Goal: Information Seeking & Learning: Learn about a topic

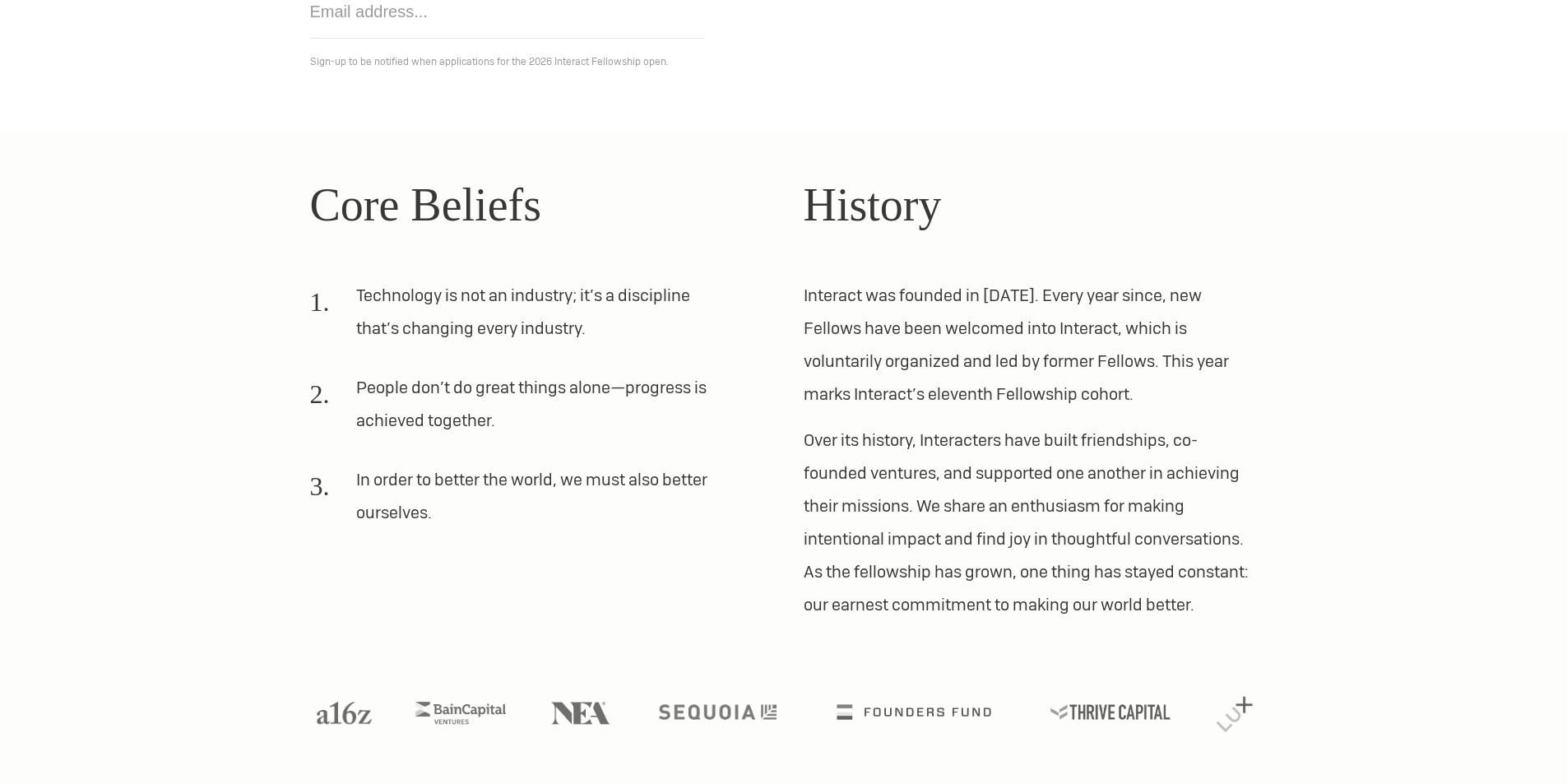
scroll to position [383, 0]
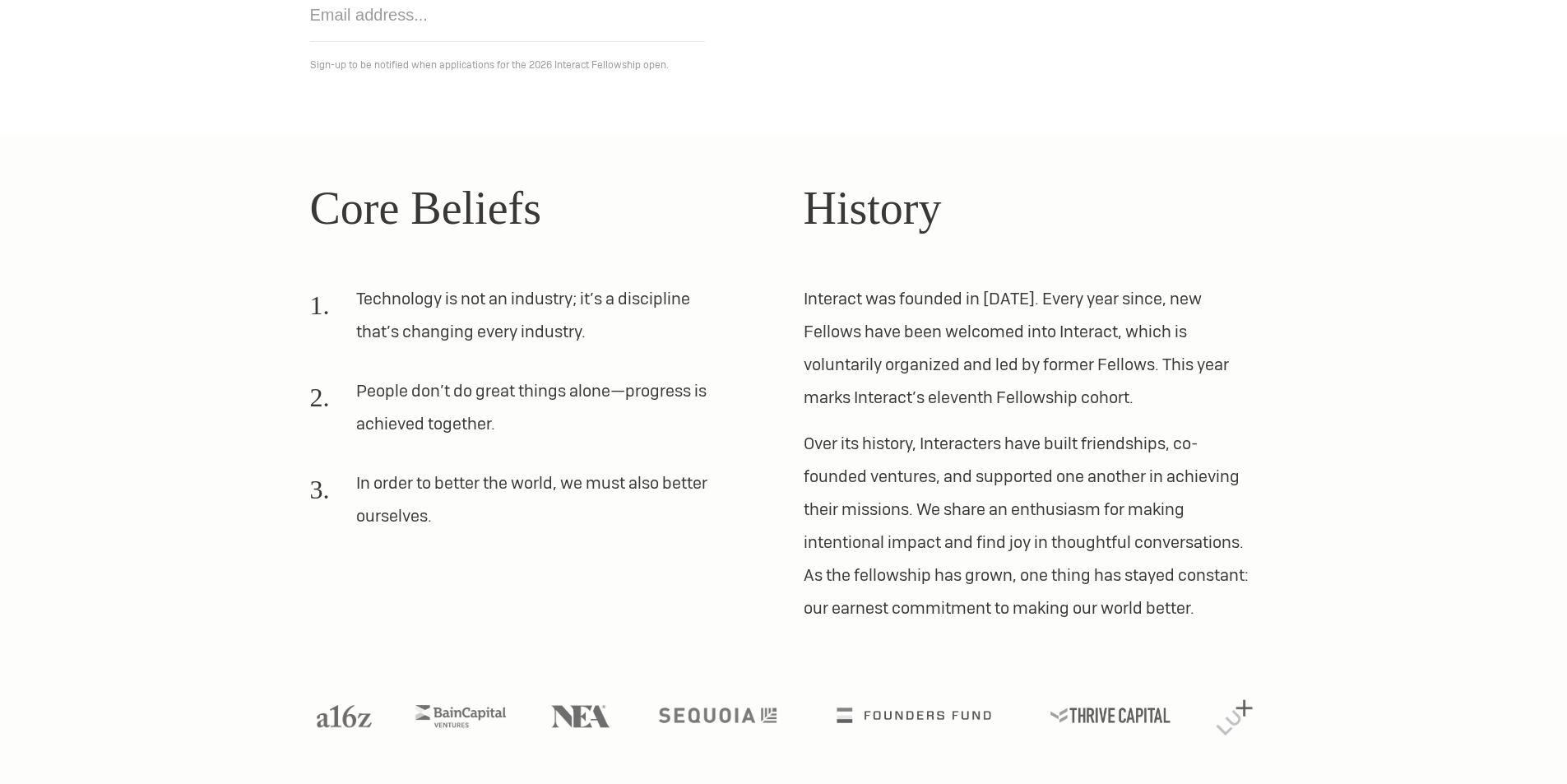
click at [652, 308] on li "Technology is not an industry; it’s a discipline that’s changing every industry." at bounding box center [518, 321] width 415 height 79
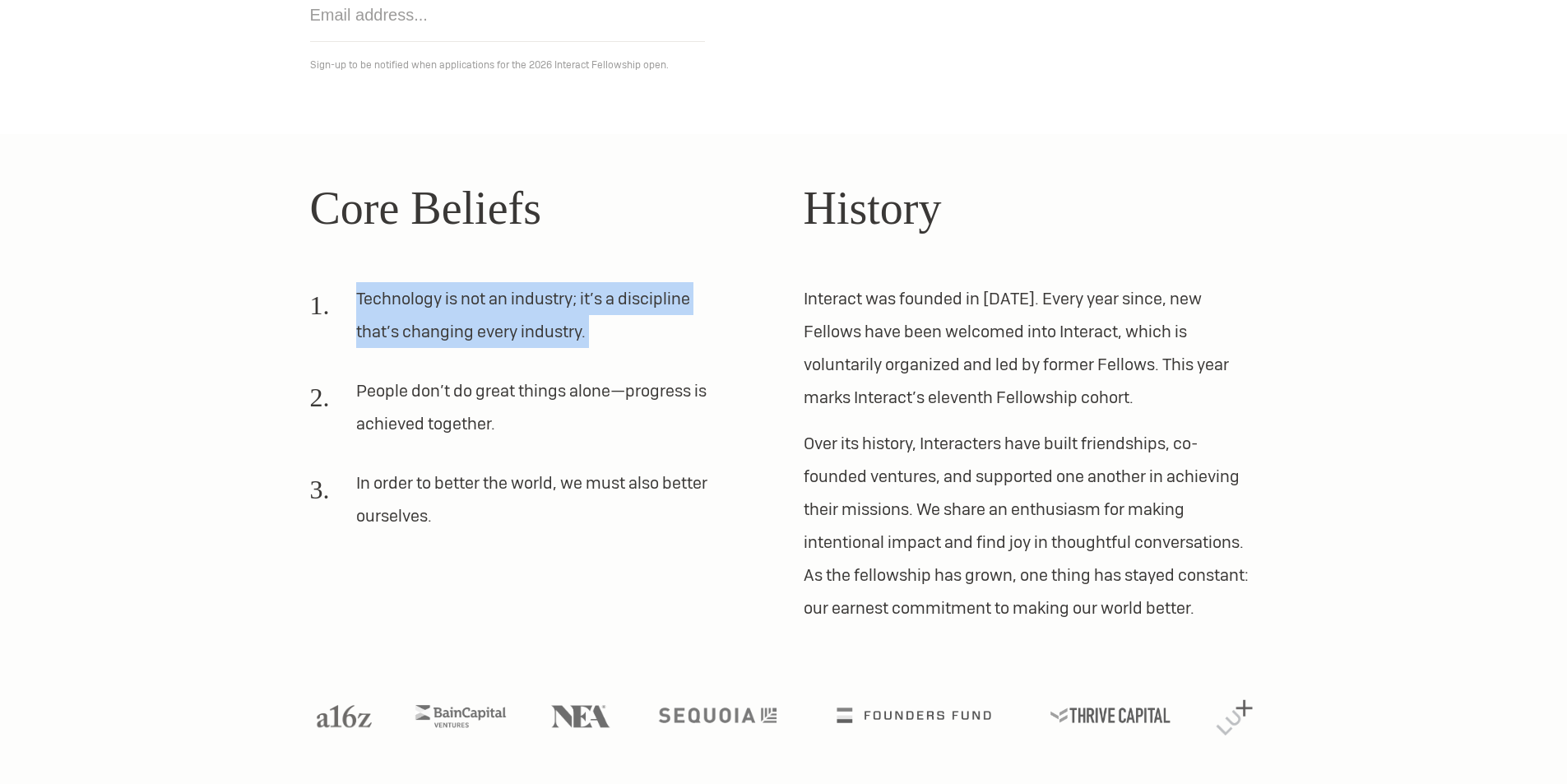
drag, startPoint x: 652, startPoint y: 310, endPoint x: 649, endPoint y: 320, distance: 10.4
click at [649, 320] on li "Technology is not an industry; it’s a discipline that’s changing every industry." at bounding box center [518, 321] width 415 height 79
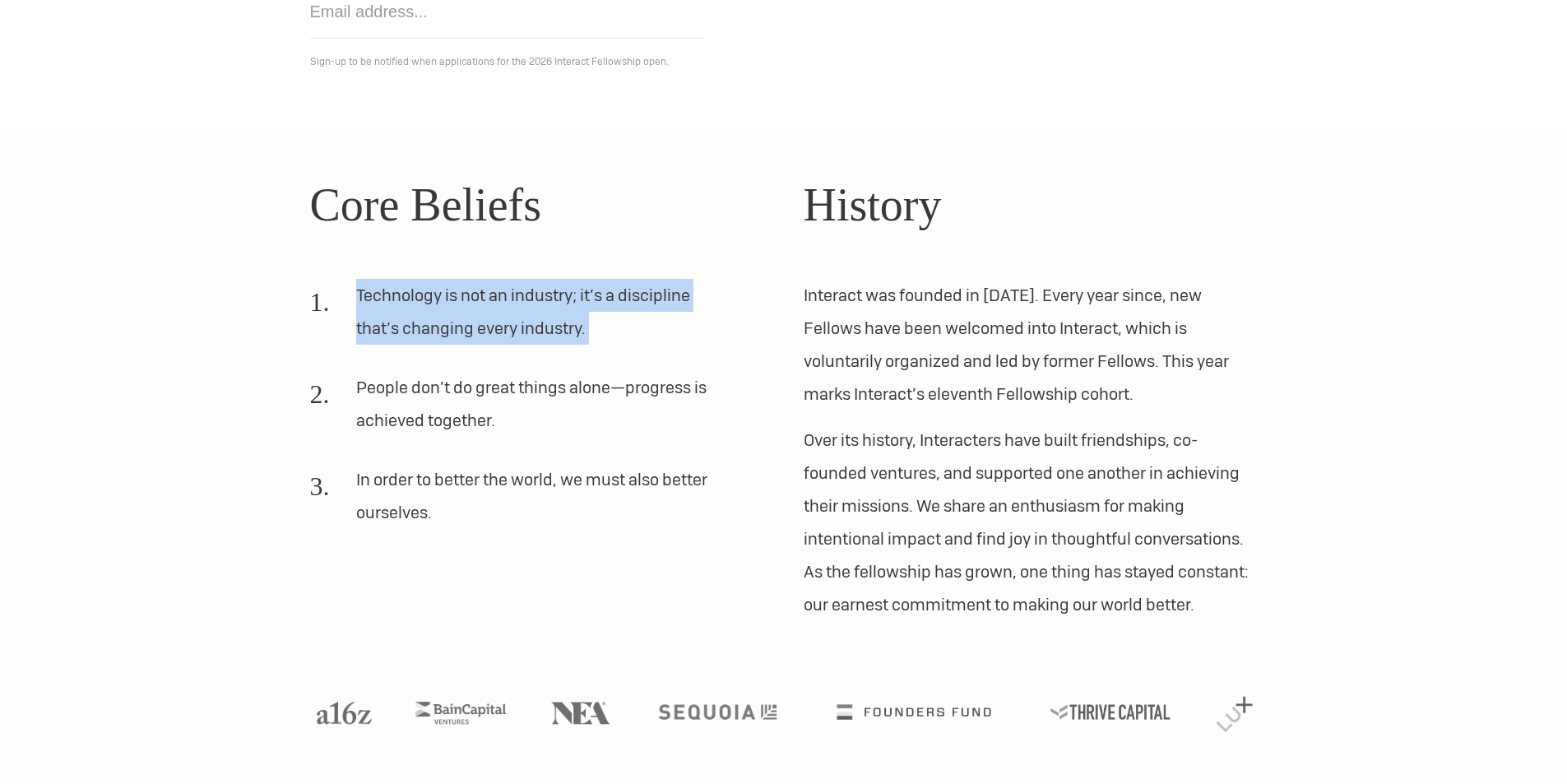
scroll to position [0, 0]
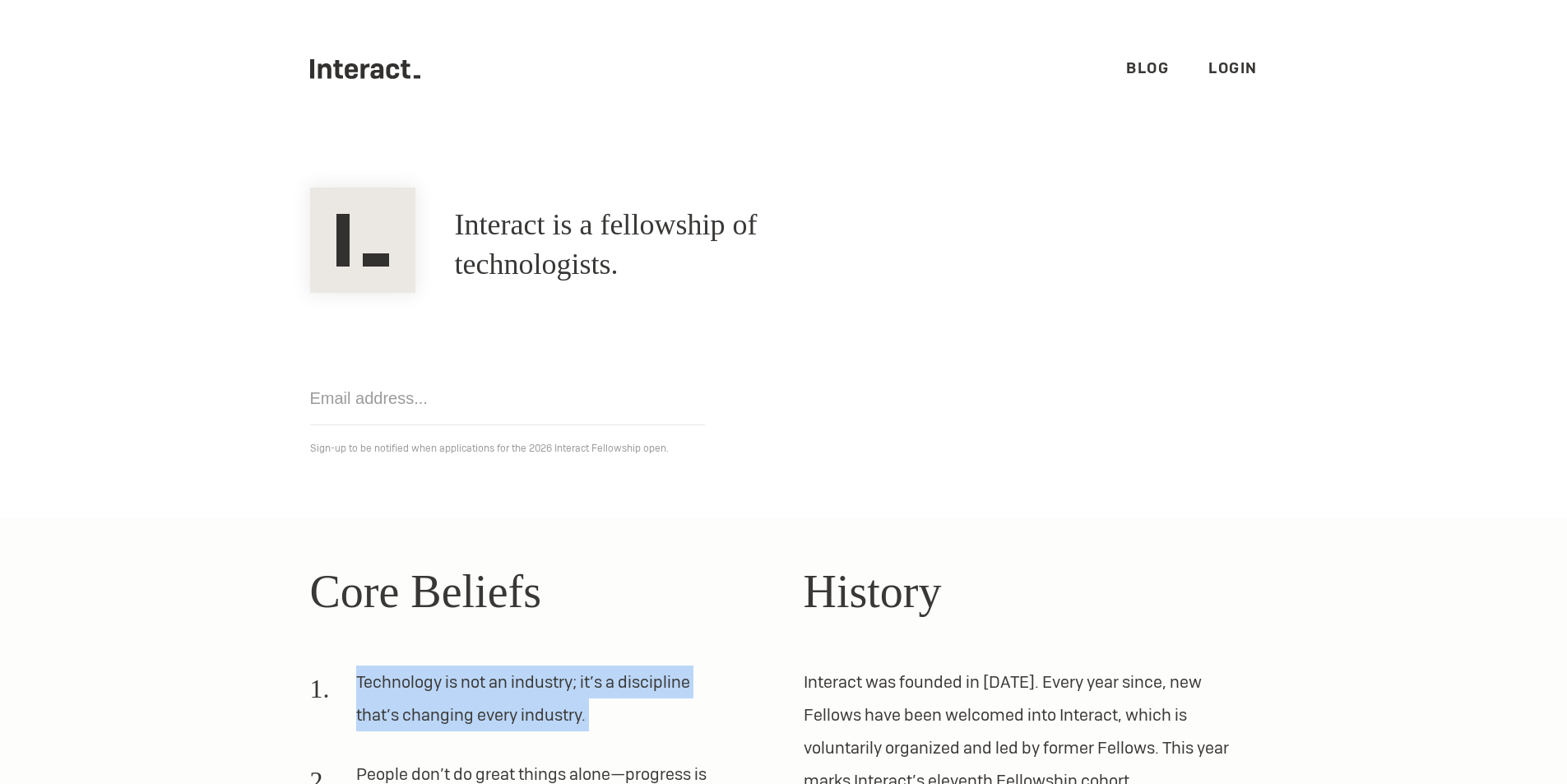
click at [369, 72] on icon ".cls-1{fill:#33312f;} interact-brand-logotype-black" at bounding box center [366, 69] width 111 height 20
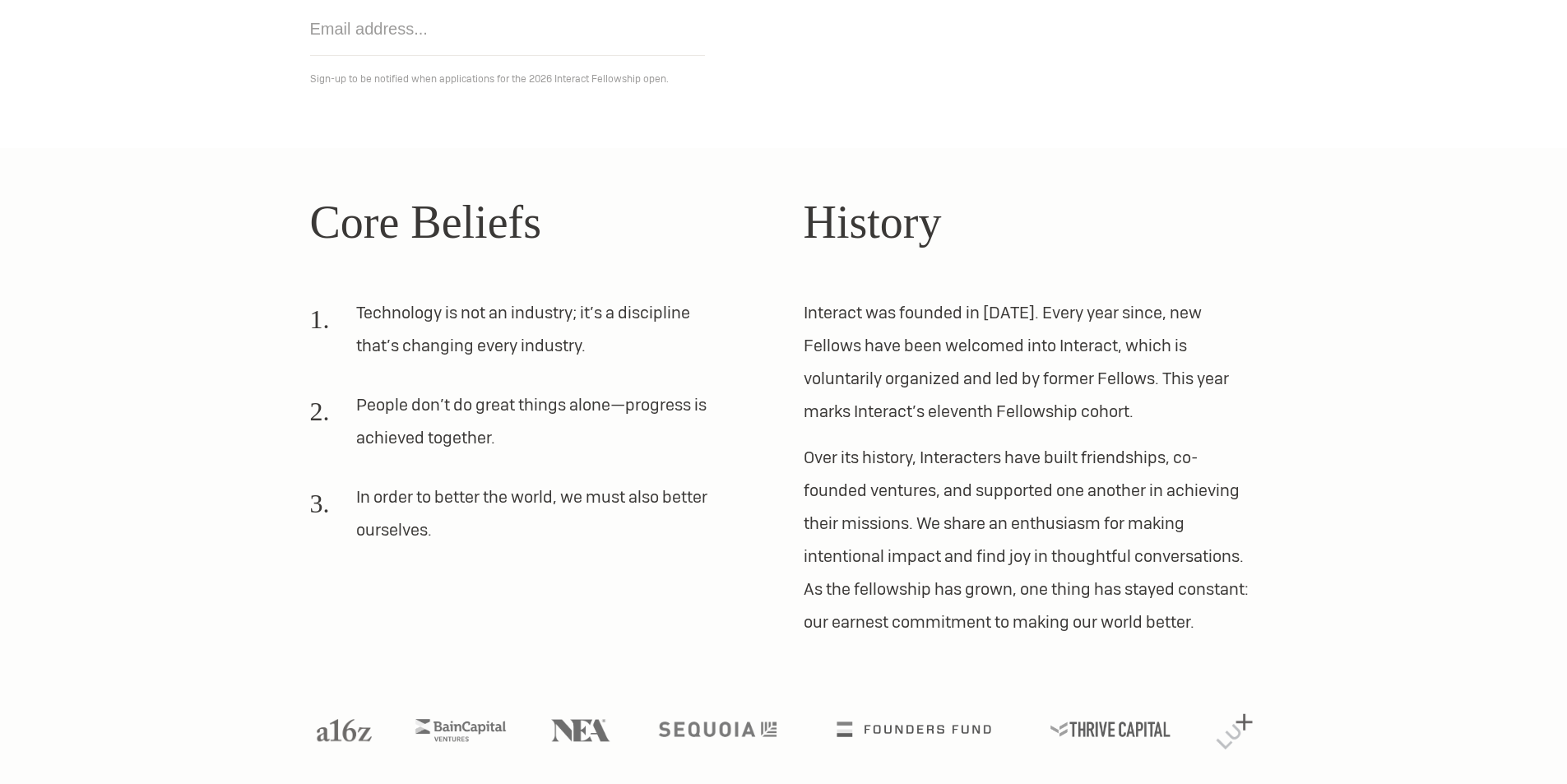
scroll to position [386, 0]
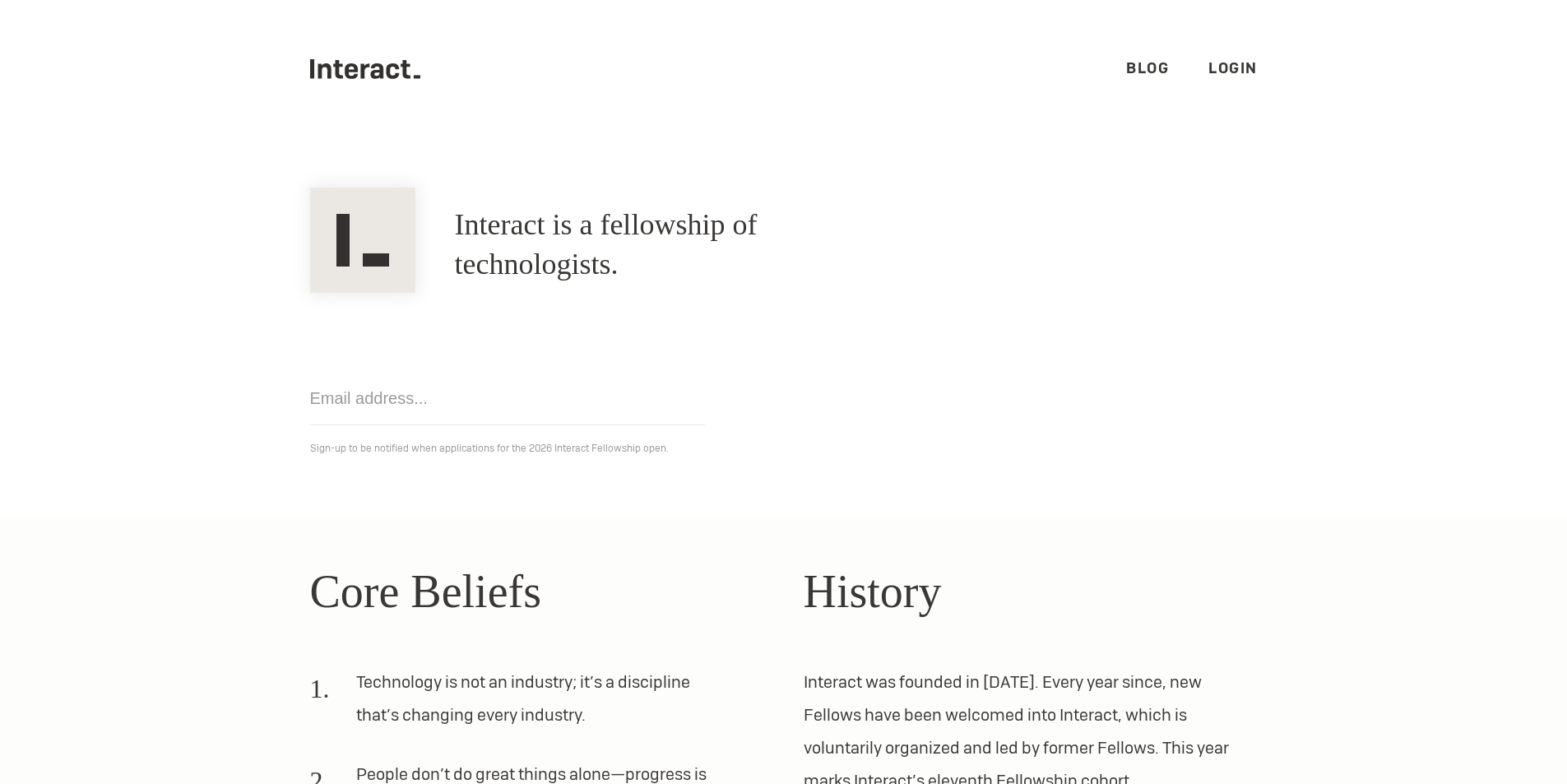
drag, startPoint x: 438, startPoint y: 218, endPoint x: 440, endPoint y: 211, distance: 7.3
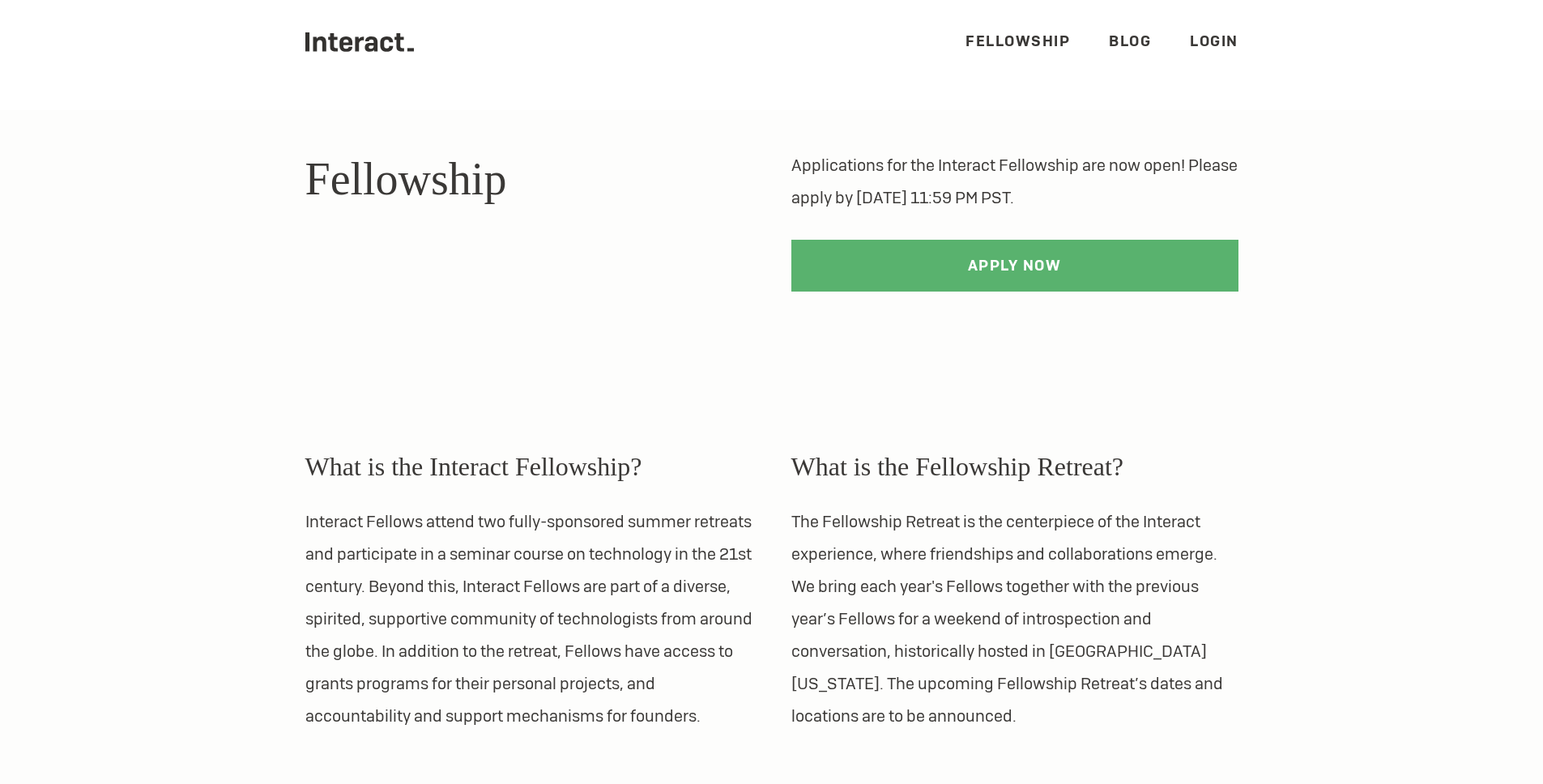
scroll to position [27, 0]
drag, startPoint x: 953, startPoint y: 184, endPoint x: 1127, endPoint y: 181, distance: 174.0
click at [1127, 181] on p "Applications for the Interact Fellowship are now open! Please apply by February…" at bounding box center [1015, 181] width 447 height 65
drag, startPoint x: 812, startPoint y: 186, endPoint x: 714, endPoint y: 180, distance: 98.2
